Goal: Task Accomplishment & Management: Manage account settings

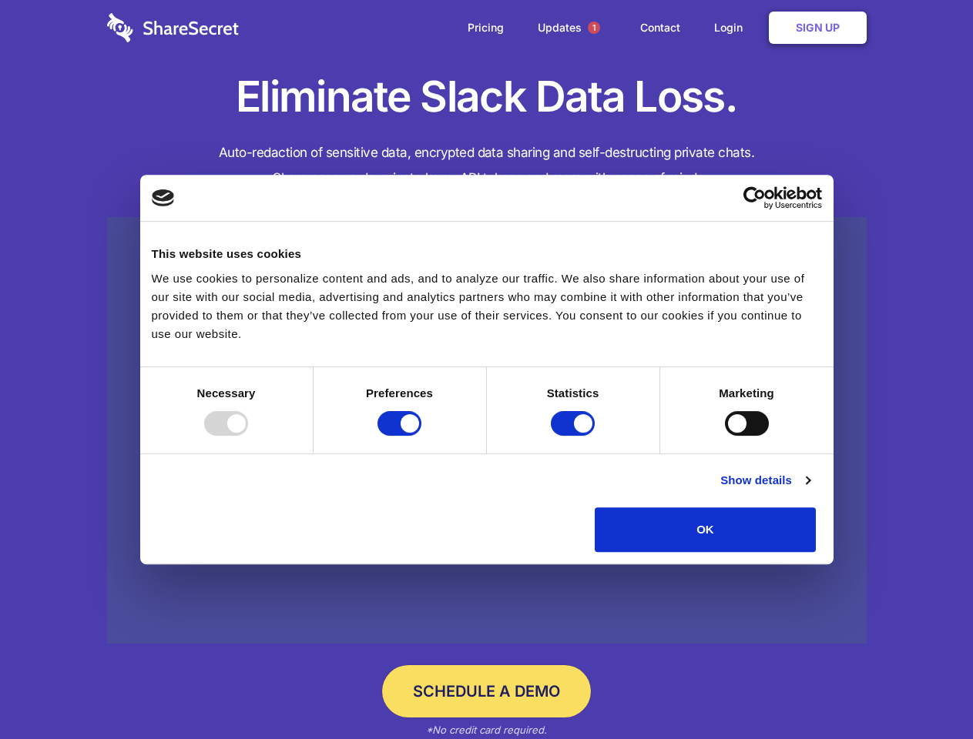
click at [248, 436] on div at bounding box center [226, 423] width 44 height 25
click at [421, 436] on input "Preferences" at bounding box center [399, 423] width 44 height 25
checkbox input "false"
click at [574, 436] on input "Statistics" at bounding box center [573, 423] width 44 height 25
checkbox input "false"
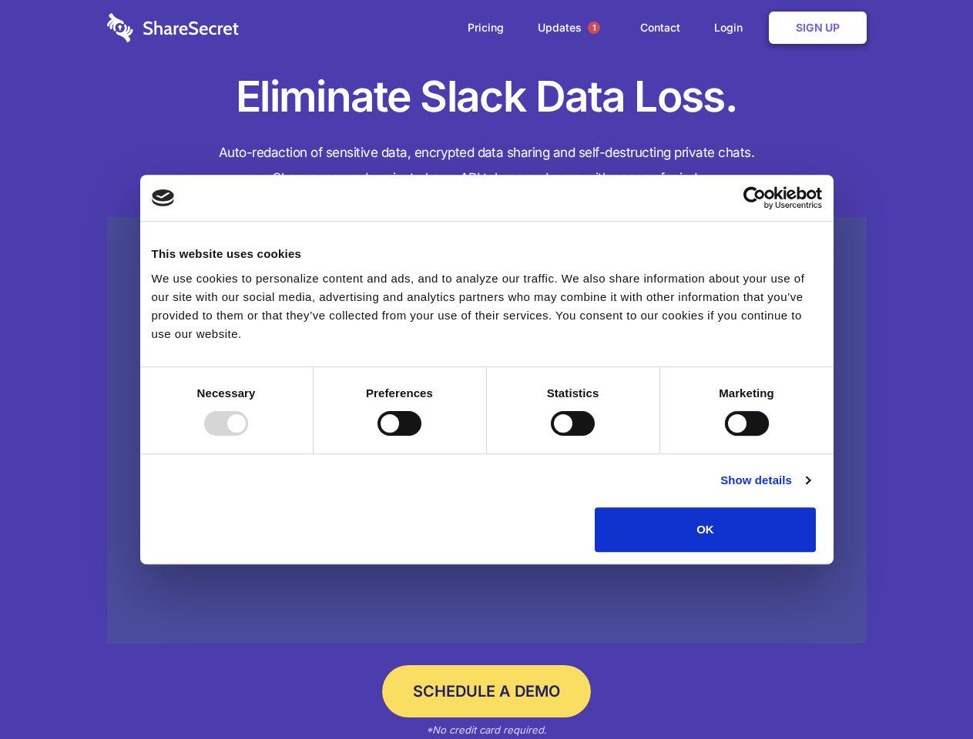
click at [725, 436] on input "Marketing" at bounding box center [747, 423] width 44 height 25
checkbox input "true"
